Goal: Transaction & Acquisition: Purchase product/service

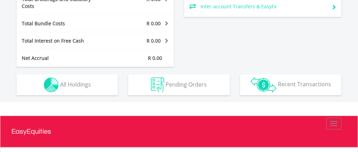
scroll to position [380, 0]
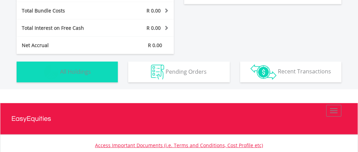
click at [64, 67] on span "All Holdings" at bounding box center [75, 71] width 31 height 8
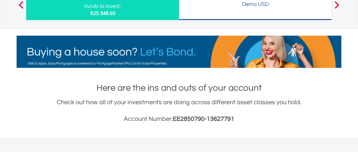
scroll to position [26, 0]
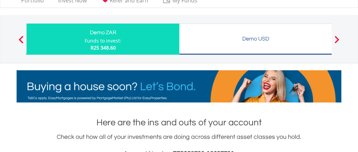
click at [256, 36] on div "Demo USD" at bounding box center [256, 39] width 144 height 10
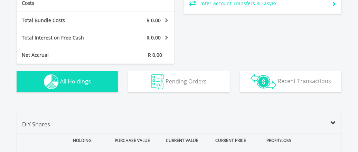
scroll to position [372, 0]
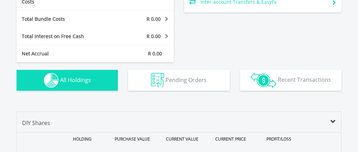
click at [80, 76] on span "All Holdings" at bounding box center [75, 80] width 31 height 8
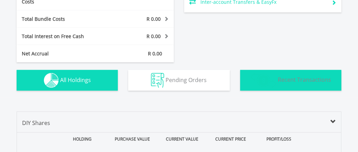
click at [289, 76] on span "Recent Transactions" at bounding box center [304, 80] width 53 height 8
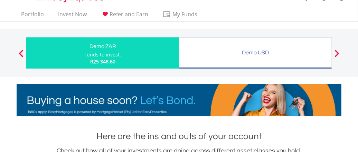
scroll to position [47, 0]
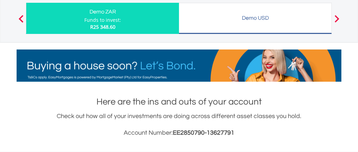
click at [237, 17] on div "Demo USD" at bounding box center [255, 18] width 144 height 10
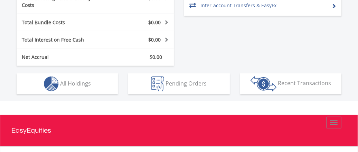
scroll to position [380, 0]
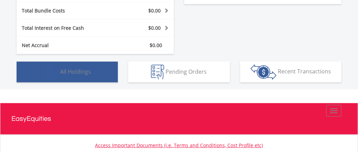
click at [71, 67] on span "All Holdings" at bounding box center [75, 71] width 31 height 8
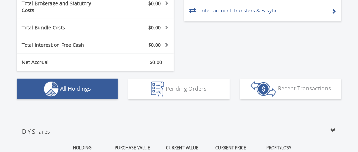
scroll to position [379, 0]
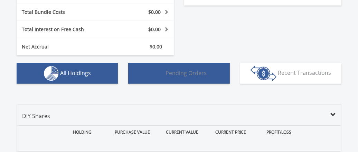
click at [181, 69] on span "Pending Orders" at bounding box center [186, 73] width 41 height 8
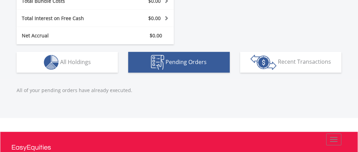
scroll to position [365, 0]
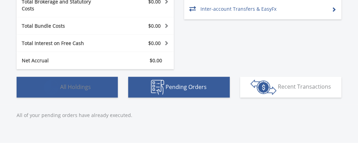
click at [86, 83] on span "All Holdings" at bounding box center [75, 87] width 31 height 8
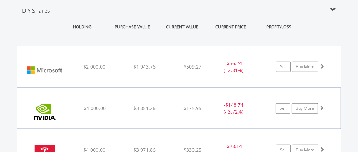
scroll to position [519, 0]
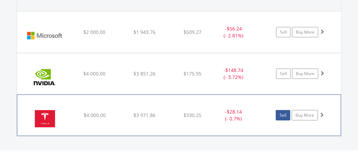
click at [282, 110] on link "Sell" at bounding box center [283, 115] width 15 height 10
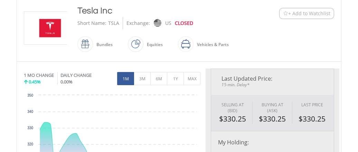
type input "*******"
type input "******"
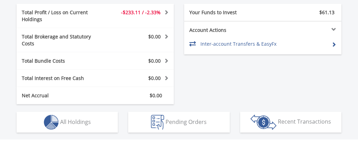
scroll to position [346, 0]
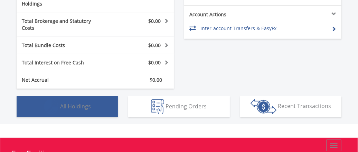
click at [71, 102] on span "All Holdings" at bounding box center [75, 106] width 31 height 8
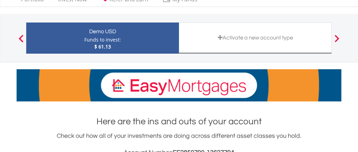
scroll to position [0, 0]
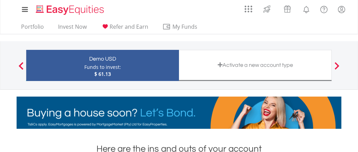
click at [23, 64] on span at bounding box center [21, 66] width 5 height 8
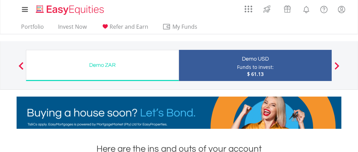
click at [104, 61] on div "Demo ZAR" at bounding box center [102, 65] width 144 height 10
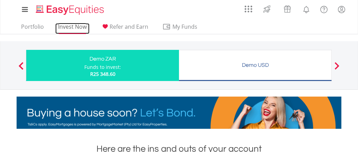
click at [69, 25] on link "Invest Now" at bounding box center [72, 28] width 34 height 11
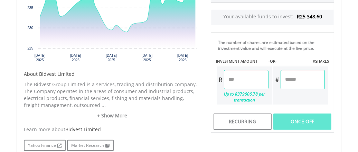
scroll to position [277, 0]
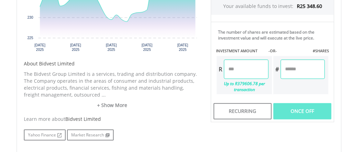
click at [233, 68] on input "number" at bounding box center [246, 68] width 44 height 19
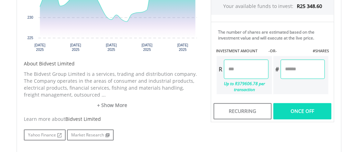
type input "********"
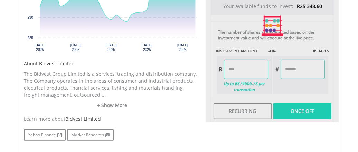
click at [300, 110] on div "Last Updated Price: 15-min. Delay* SELLING AT (BID) BUYING AT (ASK) LAST PRICE …" at bounding box center [273, 26] width 134 height 192
type input "********"
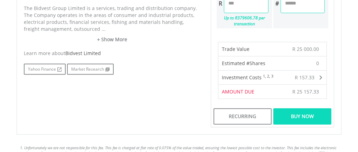
scroll to position [346, 0]
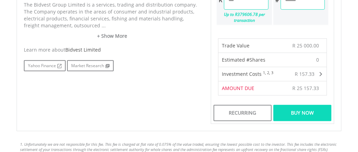
drag, startPoint x: 309, startPoint y: 107, endPoint x: 305, endPoint y: 110, distance: 4.2
click at [308, 107] on div "Buy Now" at bounding box center [303, 113] width 58 height 16
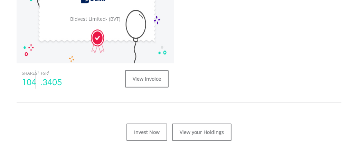
scroll to position [242, 0]
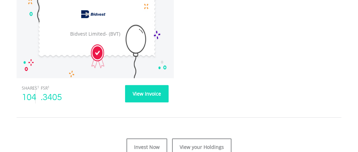
click at [150, 92] on link "View Invoice" at bounding box center [147, 93] width 44 height 17
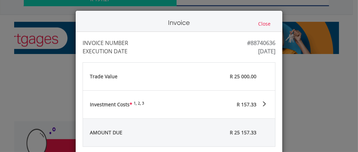
scroll to position [69, 0]
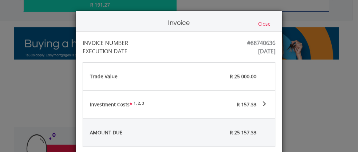
click at [263, 24] on button "Close" at bounding box center [264, 24] width 17 height 8
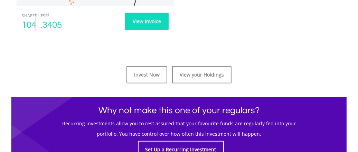
scroll to position [329, 0]
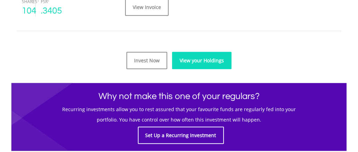
click at [195, 61] on link "View your Holdings" at bounding box center [201, 60] width 59 height 17
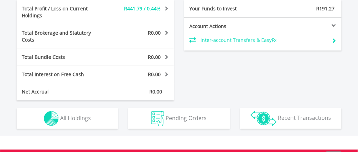
scroll to position [346, 0]
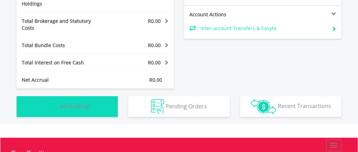
click at [70, 102] on span "All Holdings" at bounding box center [75, 106] width 31 height 8
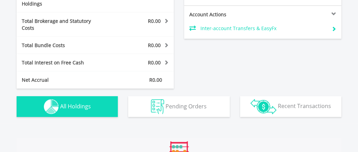
scroll to position [476, 0]
